Goal: Transaction & Acquisition: Subscribe to service/newsletter

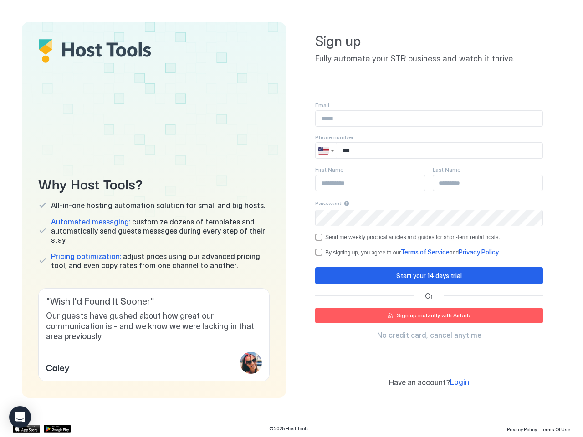
click at [292, 219] on div "Why Host Tools? All-in-one hosting automation solution for small and big hosts.…" at bounding box center [291, 210] width 539 height 376
click at [154, 335] on span "Our guests have gushed about how great our communication is - and we know we we…" at bounding box center [154, 326] width 216 height 31
click at [326, 151] on img "Country selector" at bounding box center [323, 150] width 11 height 11
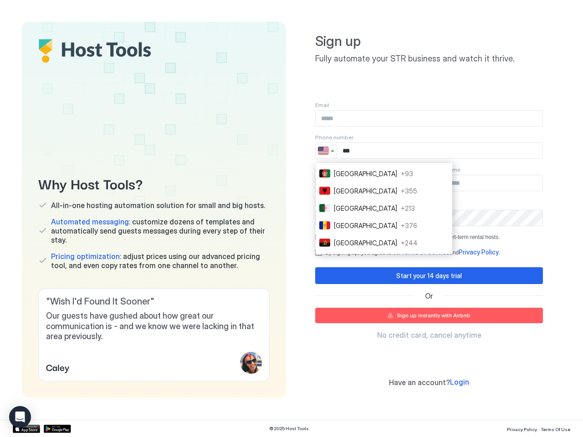
type input "****"
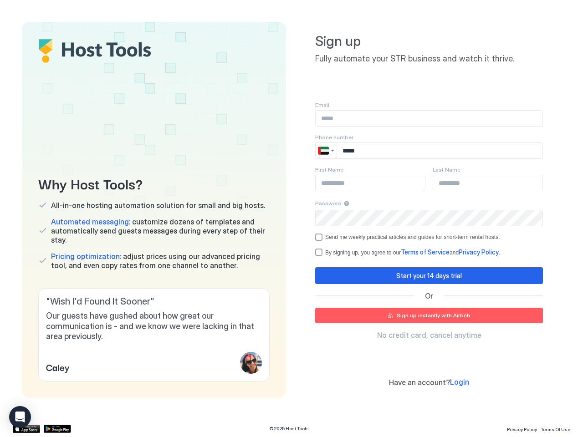
click at [429, 237] on div "Send me weekly practical articles and guides for short-term rental hosts." at bounding box center [412, 237] width 175 height 6
click at [429, 276] on div "Start your 14 days trial" at bounding box center [429, 276] width 66 height 10
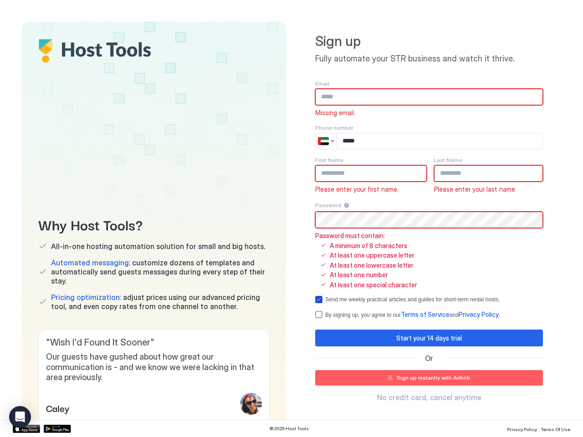
click at [429, 316] on span "Terms of Service" at bounding box center [425, 315] width 49 height 8
click at [20, 417] on icon "Open Intercom Messenger" at bounding box center [20, 417] width 10 height 11
